Goal: Information Seeking & Learning: Find contact information

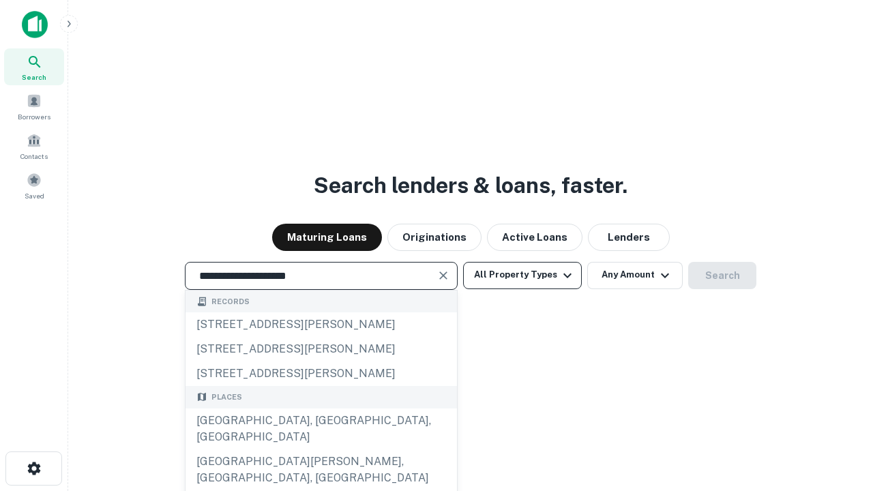
click at [321, 450] on div "Santa Monica, CA, USA" at bounding box center [322, 429] width 272 height 41
click at [523, 275] on button "All Property Types" at bounding box center [522, 275] width 119 height 27
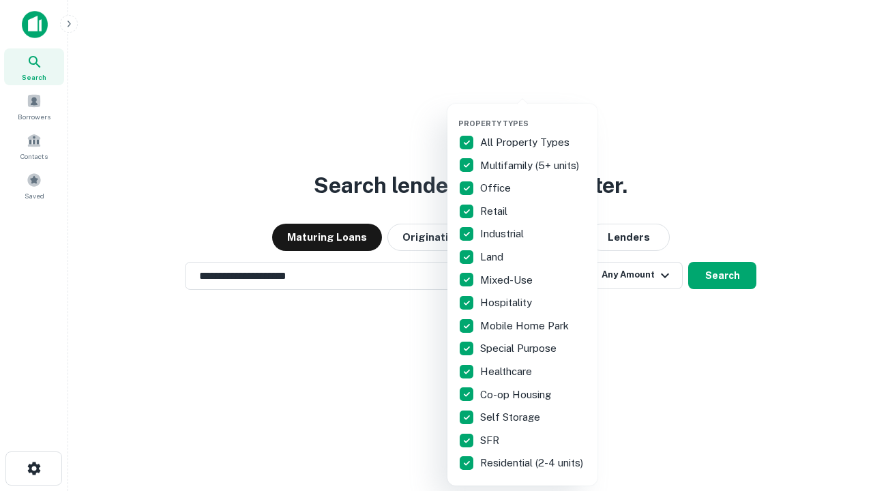
type input "**********"
click at [534, 115] on button "button" at bounding box center [534, 115] width 150 height 1
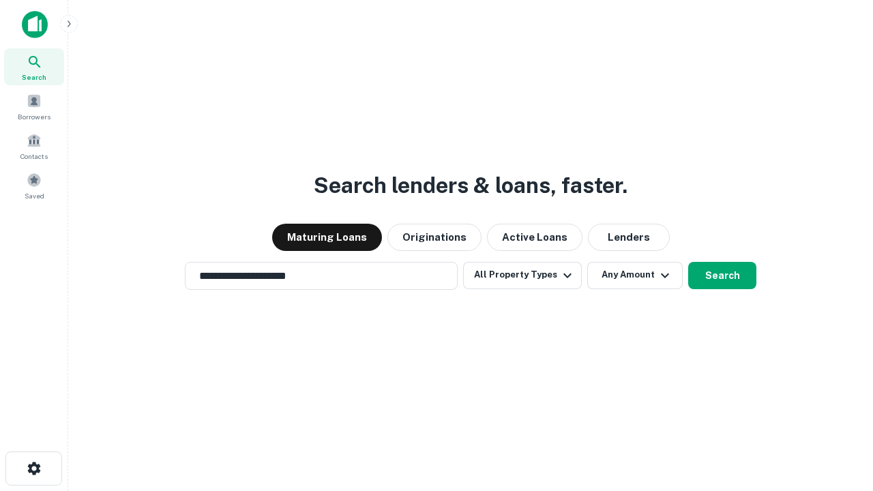
scroll to position [8, 164]
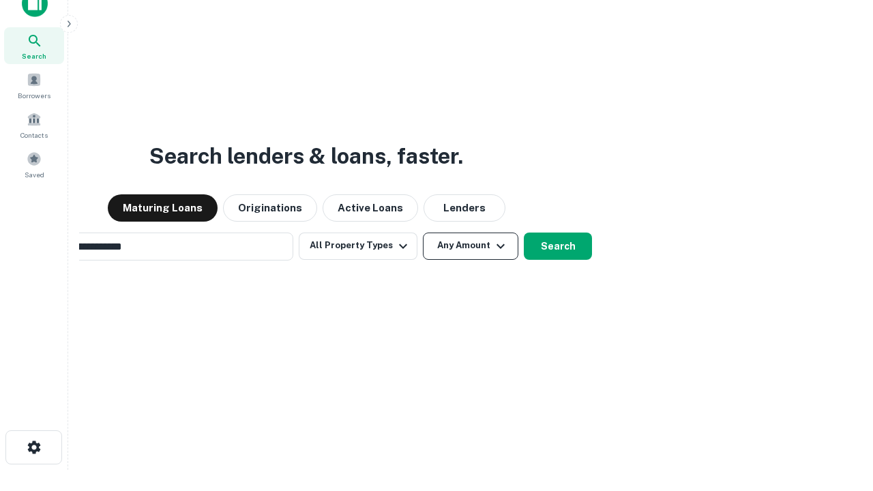
click at [423, 233] on button "Any Amount" at bounding box center [471, 246] width 96 height 27
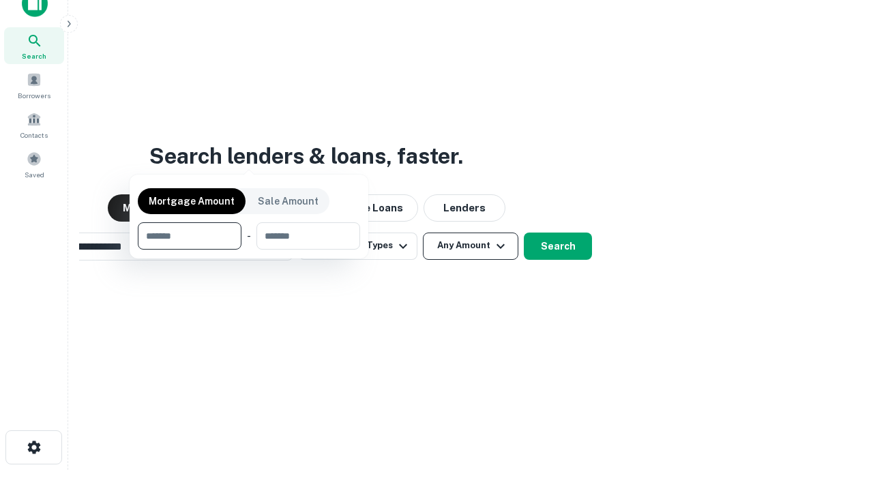
scroll to position [98, 386]
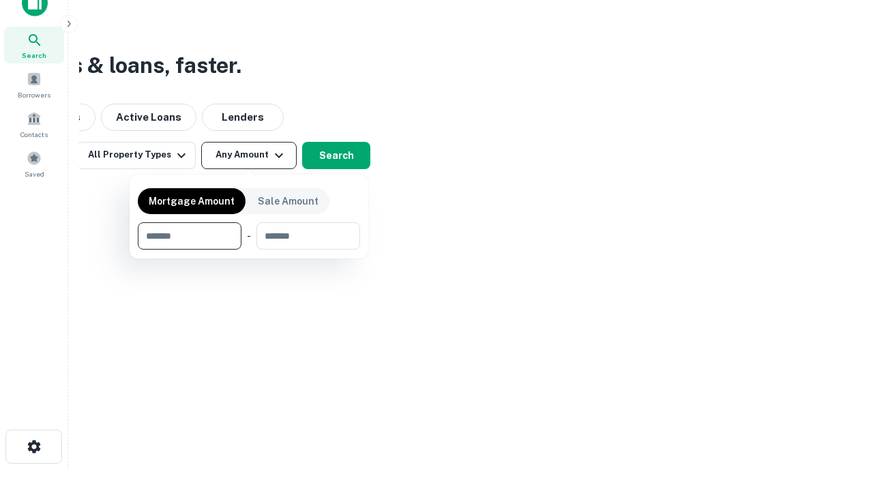
type input "*******"
click at [249, 250] on button "button" at bounding box center [249, 250] width 222 height 1
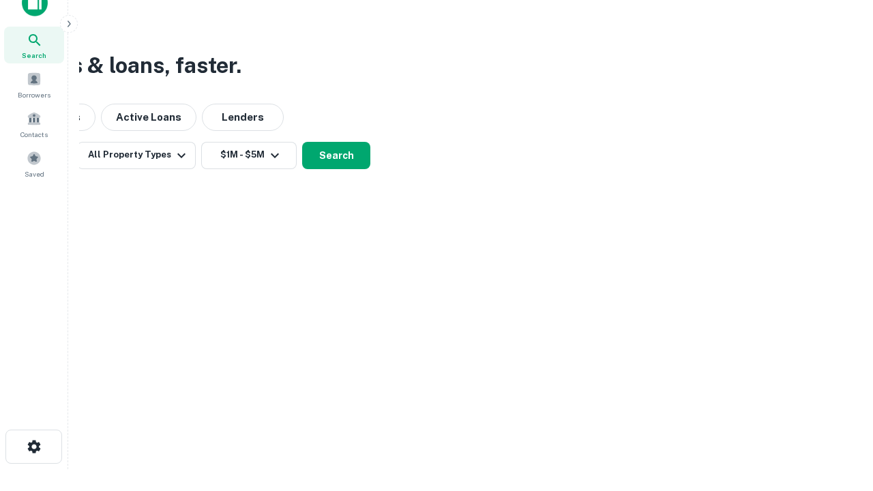
scroll to position [21, 0]
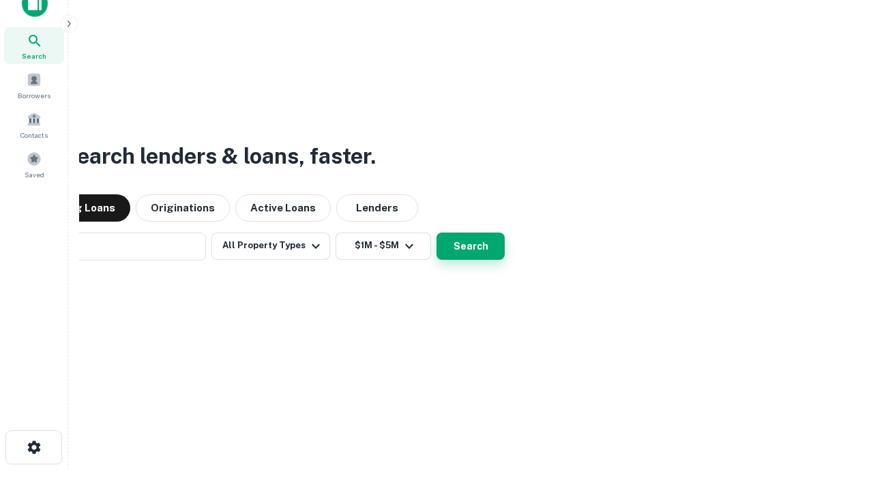
click at [437, 233] on button "Search" at bounding box center [471, 246] width 68 height 27
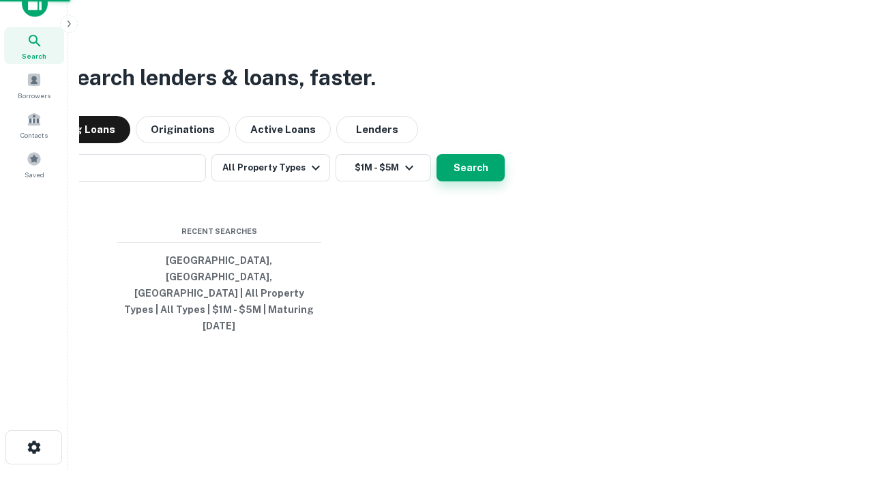
scroll to position [22, 0]
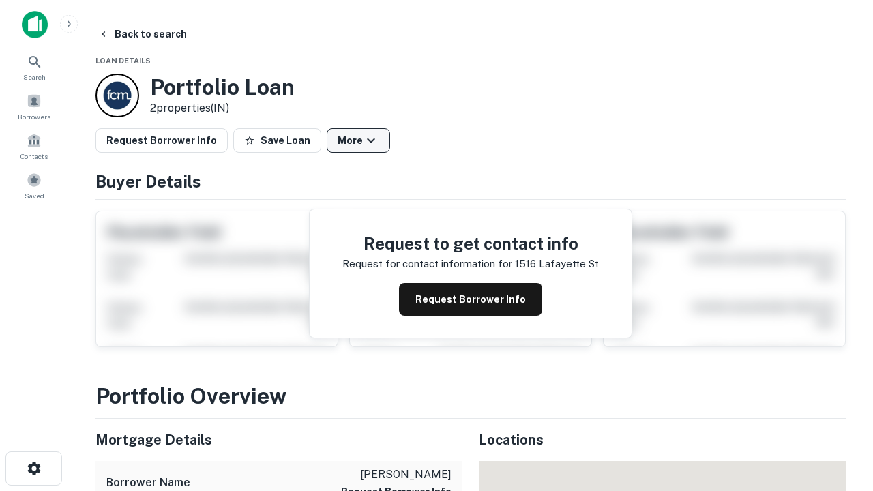
click at [358, 141] on button "More" at bounding box center [358, 140] width 63 height 25
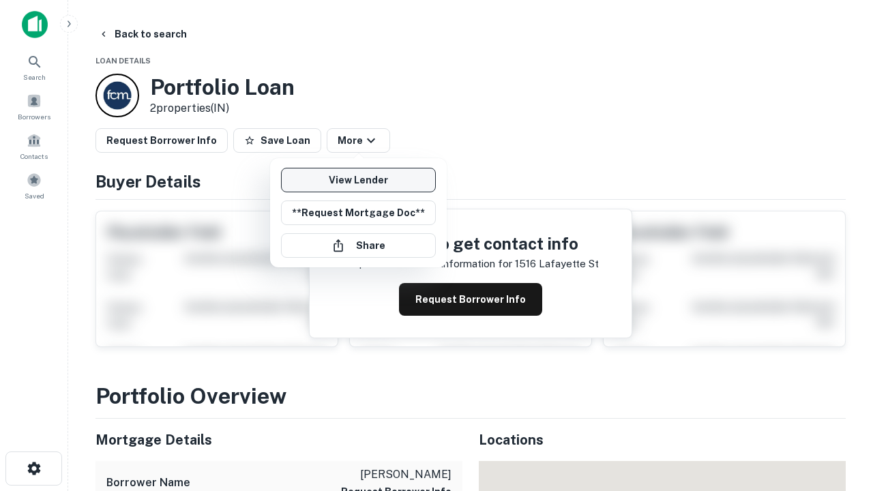
click at [358, 180] on link "View Lender" at bounding box center [358, 180] width 155 height 25
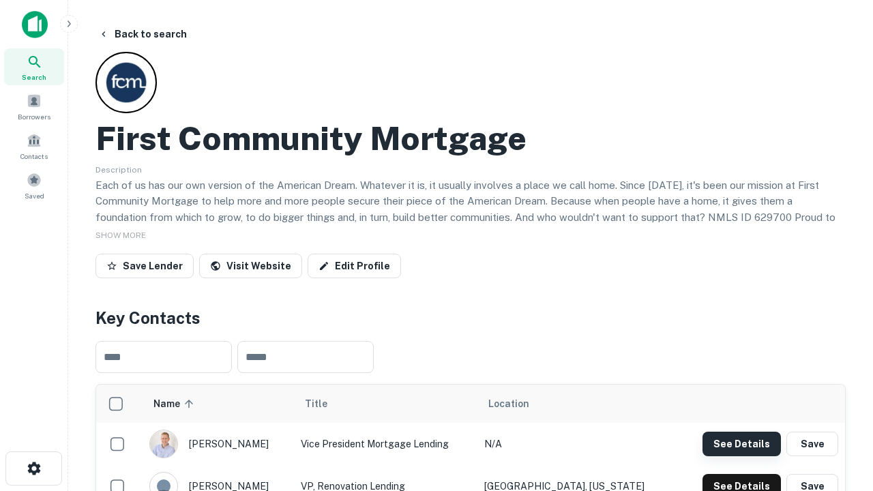
click at [742, 444] on button "See Details" at bounding box center [742, 444] width 78 height 25
click at [33, 469] on icon "button" at bounding box center [34, 469] width 16 height 16
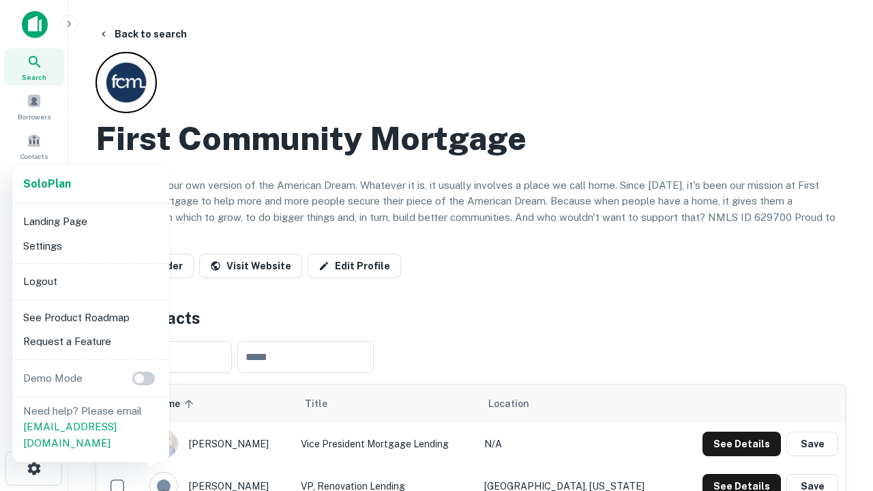
click at [90, 281] on li "Logout" at bounding box center [91, 282] width 146 height 25
